Goal: Use online tool/utility: Use online tool/utility

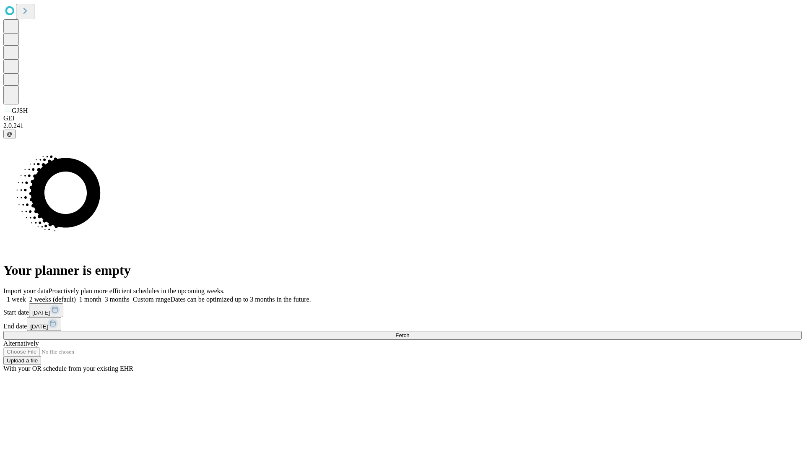
click at [409, 332] on span "Fetch" at bounding box center [402, 335] width 14 height 6
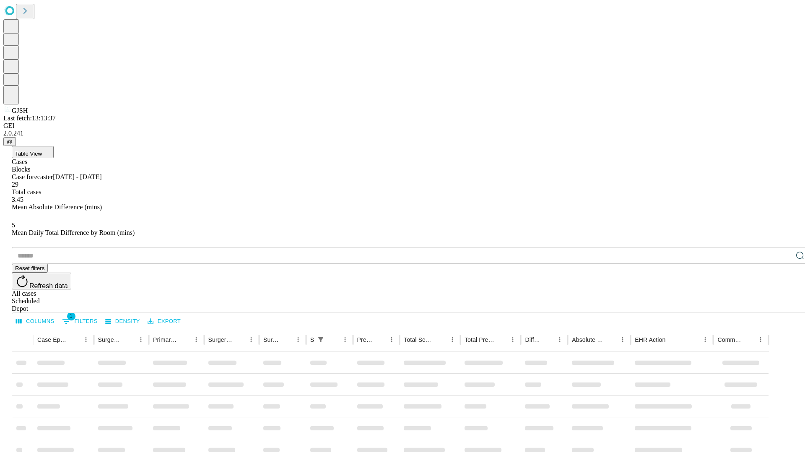
click at [42, 151] on span "Table View" at bounding box center [28, 154] width 27 height 6
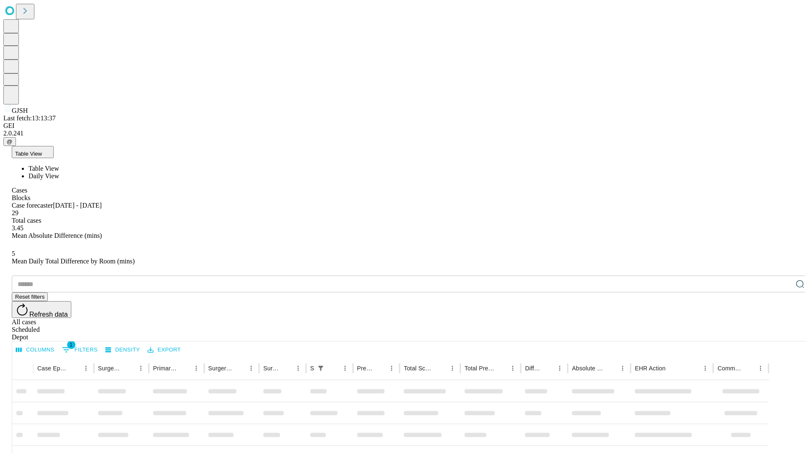
click at [59, 172] on span "Daily View" at bounding box center [44, 175] width 31 height 7
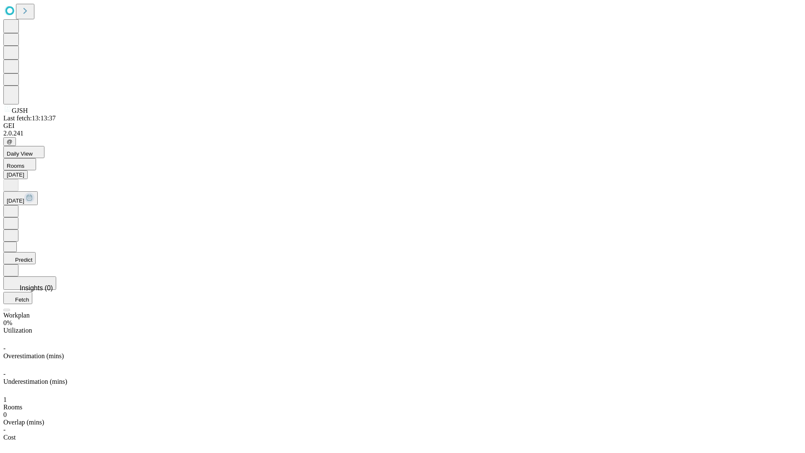
click at [36, 252] on button "Predict" at bounding box center [19, 258] width 32 height 12
